Goal: Task Accomplishment & Management: Manage account settings

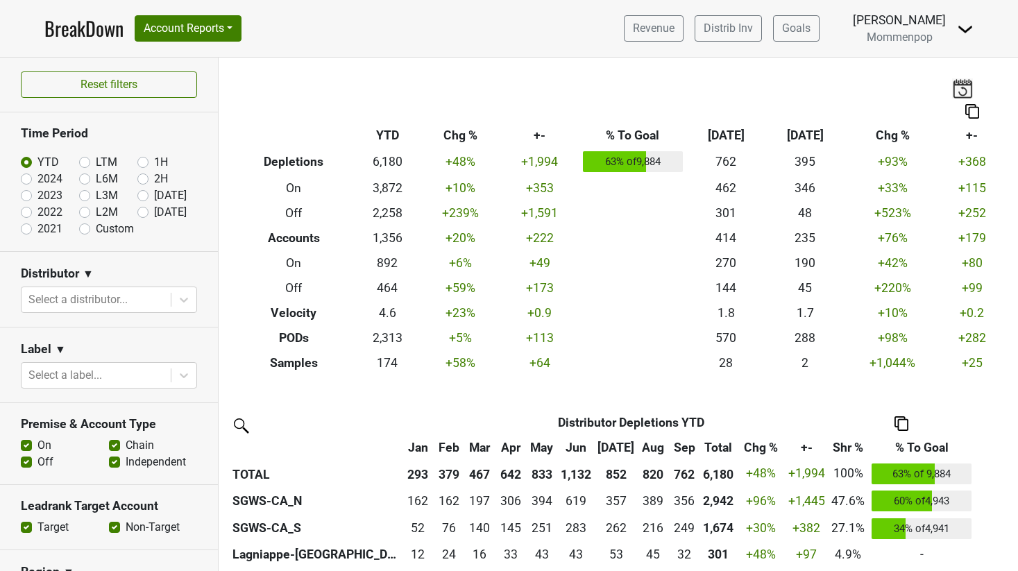
drag, startPoint x: 988, startPoint y: 37, endPoint x: 976, endPoint y: 33, distance: 13.0
click at [747, 37] on header "BreakDown Account Reports SuperRanker Map Award Progress Chain Compliance CRM N…" at bounding box center [509, 29] width 1018 height 58
click at [747, 31] on img at bounding box center [965, 29] width 17 height 17
click at [747, 106] on link "Logout" at bounding box center [918, 101] width 110 height 22
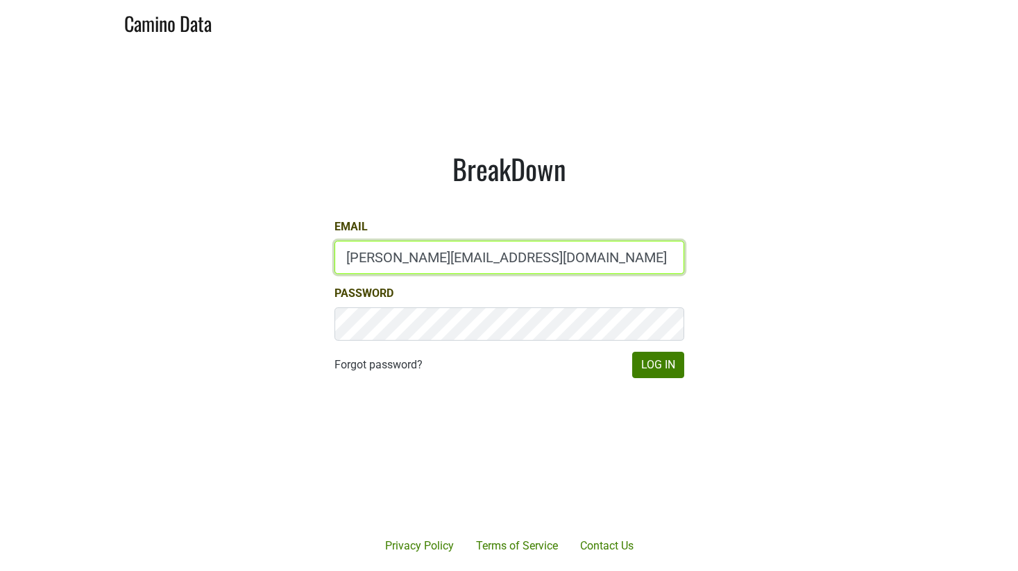
click at [450, 269] on input "[PERSON_NAME][EMAIL_ADDRESS][DOMAIN_NAME]" at bounding box center [510, 257] width 350 height 33
type input "[EMAIL_ADDRESS][DOMAIN_NAME]"
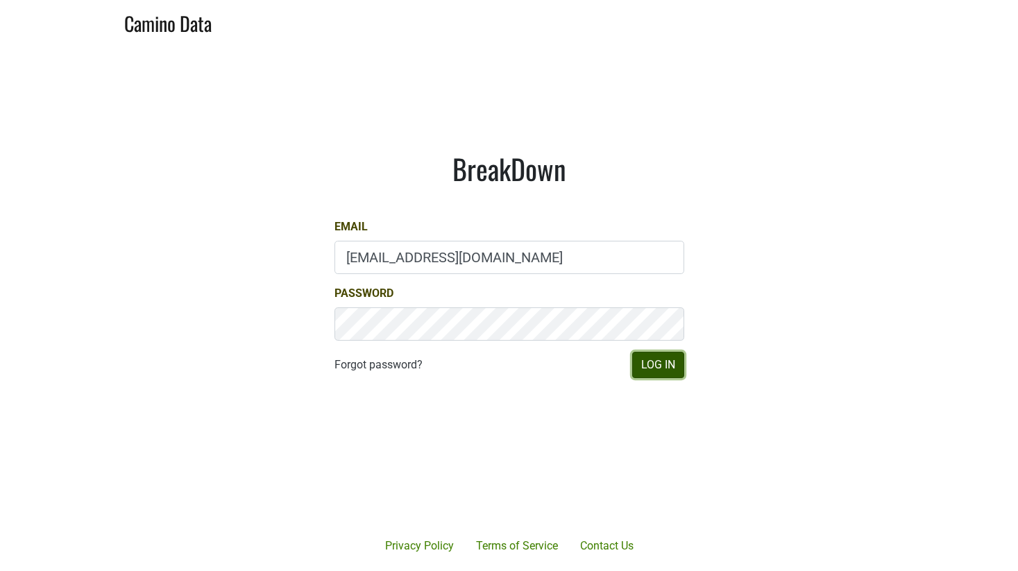
click at [668, 361] on button "Log In" at bounding box center [658, 365] width 52 height 26
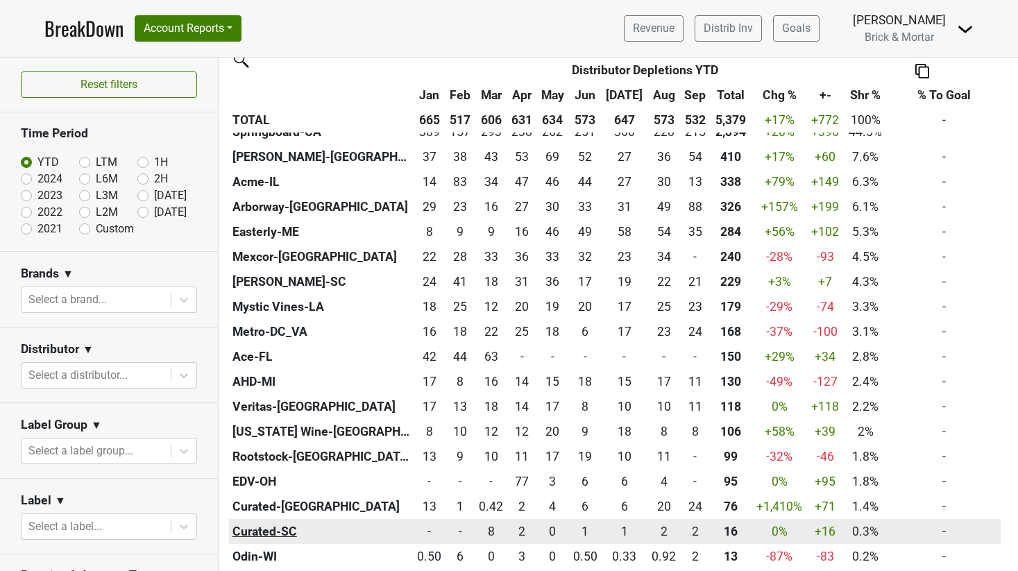
scroll to position [263, 0]
